Goal: Communication & Community: Share content

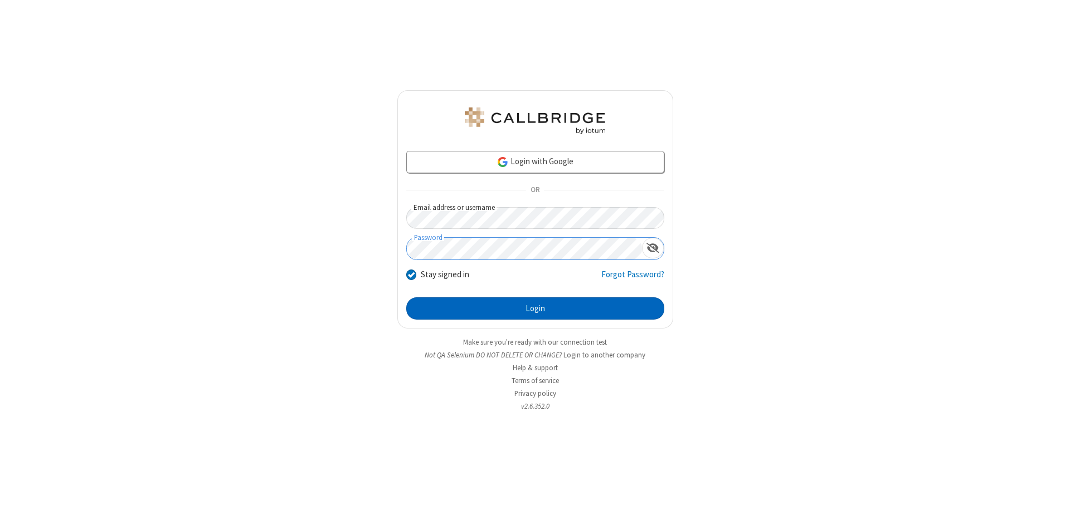
click at [535, 309] on button "Login" at bounding box center [535, 309] width 258 height 22
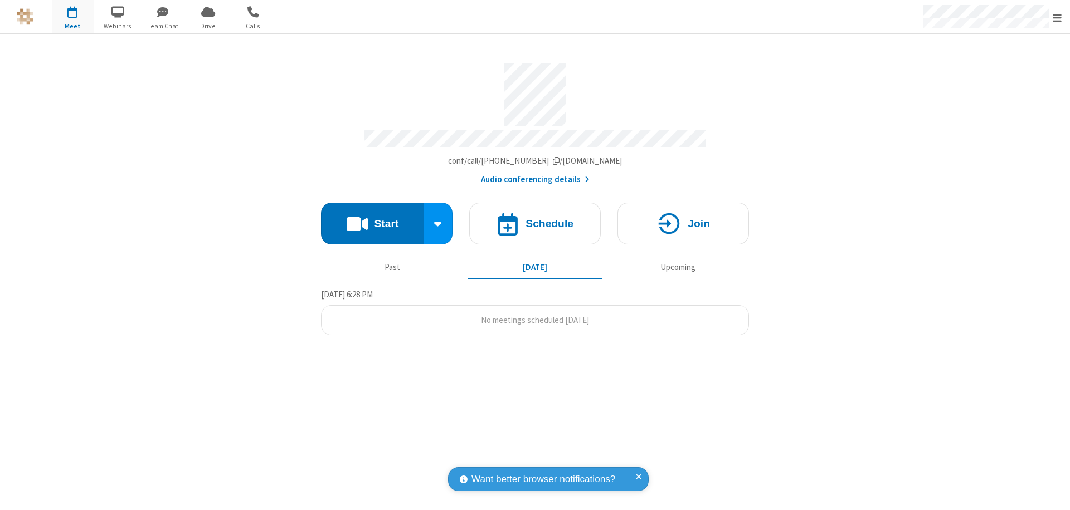
click at [372, 218] on button "Start" at bounding box center [372, 224] width 103 height 42
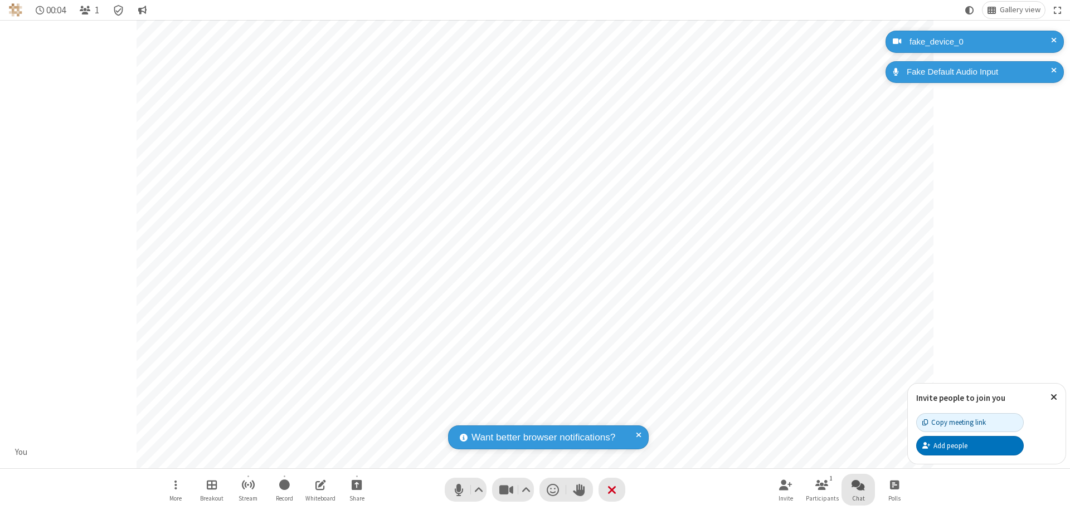
click at [858, 485] on span "Open chat" at bounding box center [857, 485] width 13 height 14
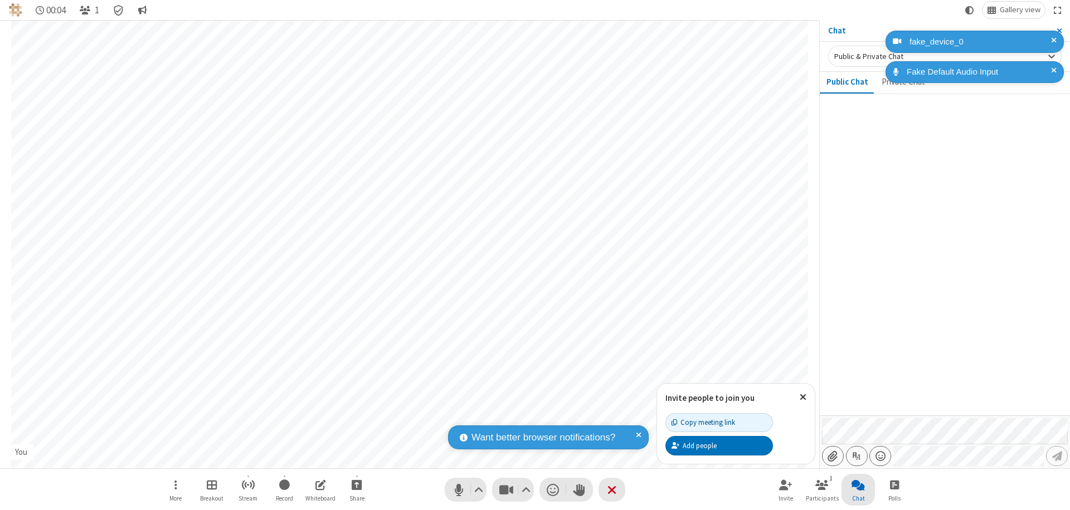
type input "C:\fakepath\doc_test.docx"
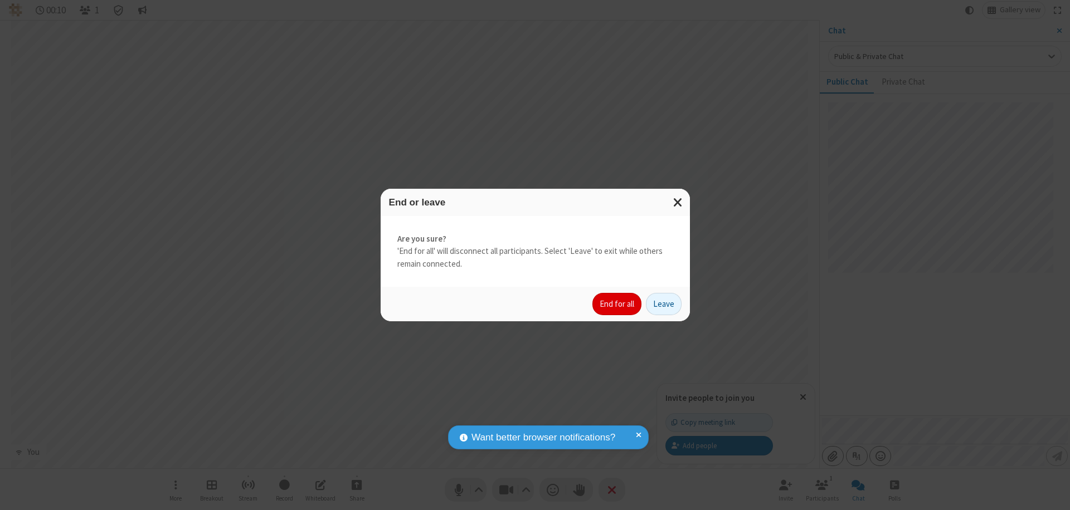
click at [617, 304] on button "End for all" at bounding box center [616, 304] width 49 height 22
